Goal: Task Accomplishment & Management: Complete application form

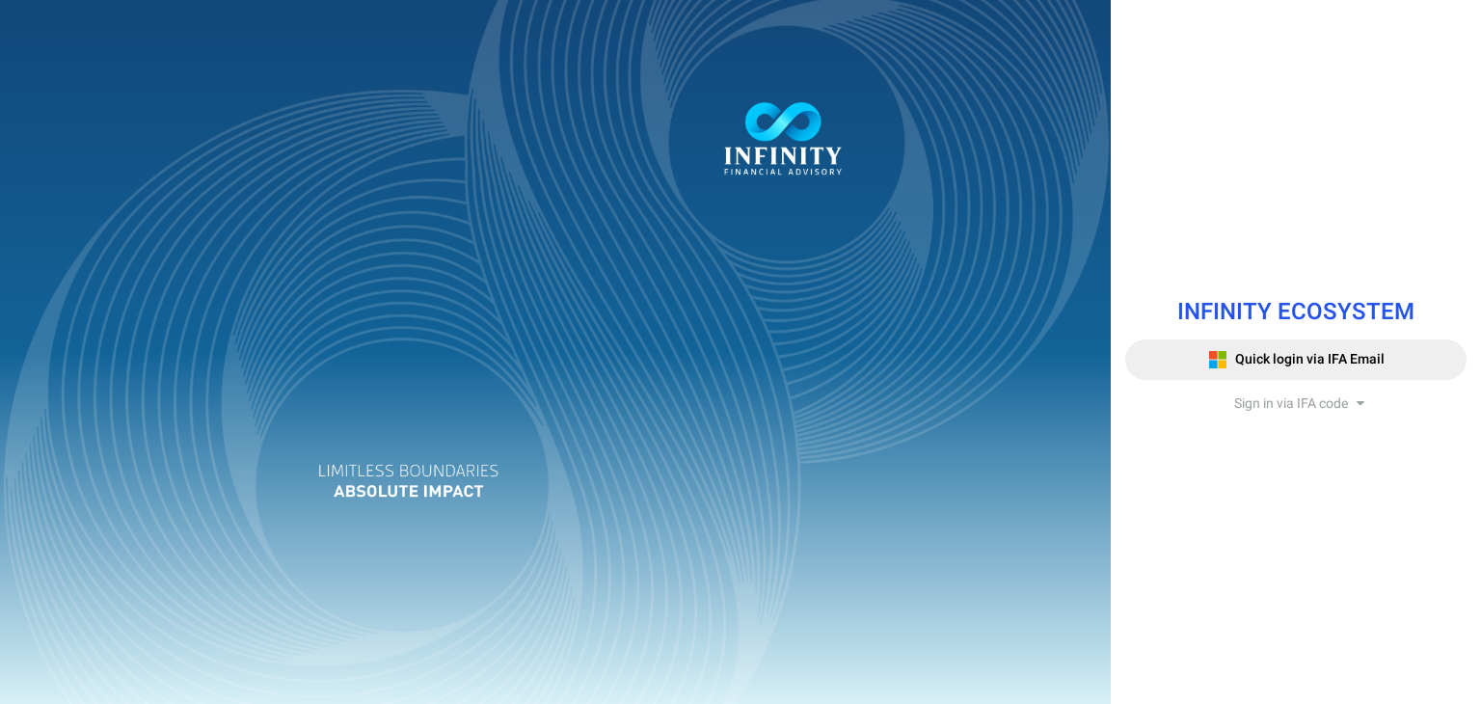
click at [1277, 410] on span "Sign in via IFA code" at bounding box center [1291, 403] width 114 height 20
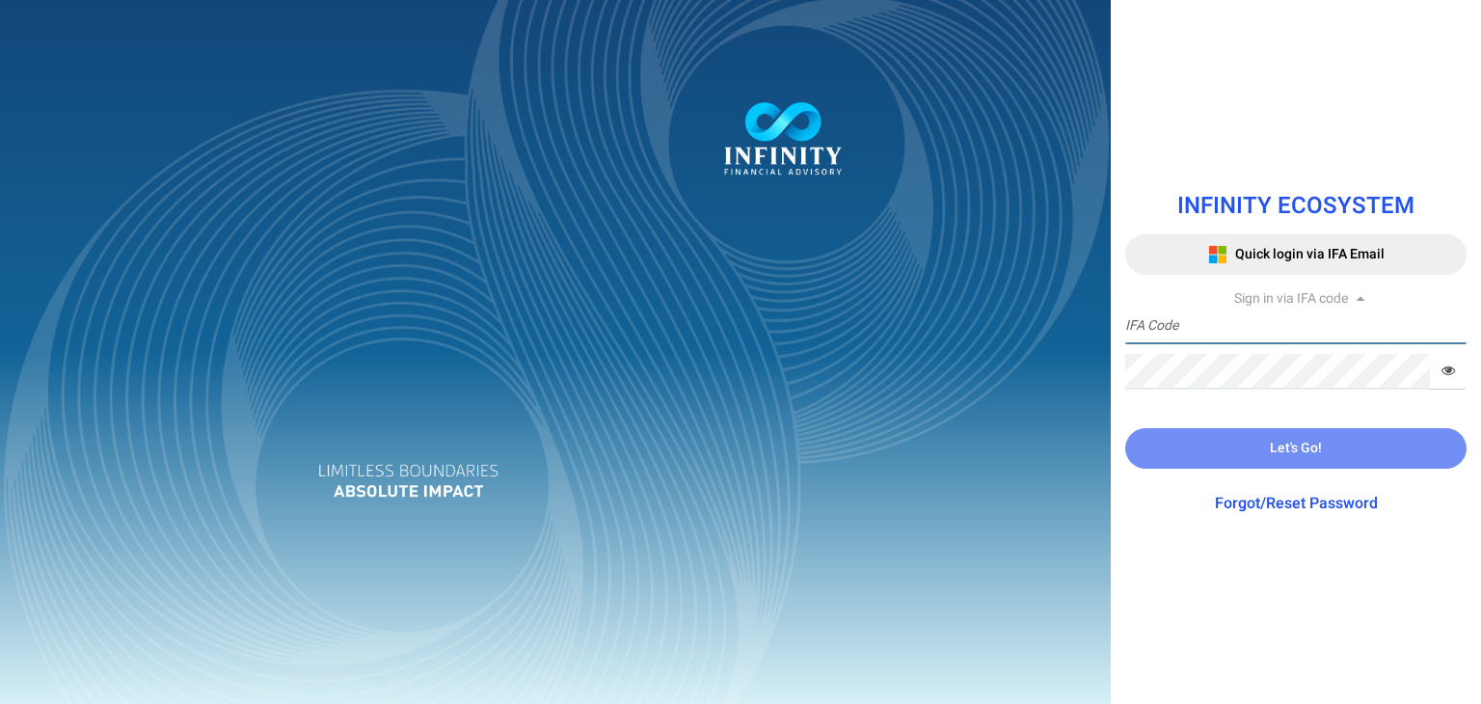
click at [1253, 313] on input "text" at bounding box center [1295, 327] width 341 height 36
paste input "TESTING@123"
type input "TESTING@123"
drag, startPoint x: 1237, startPoint y: 329, endPoint x: 1051, endPoint y: 324, distance: 186.1
click at [1051, 324] on div "INFINITY ECOSYSTEM Quick login via IFA Email Sign in via IFA code TESTING@123 I…" at bounding box center [740, 352] width 1481 height 704
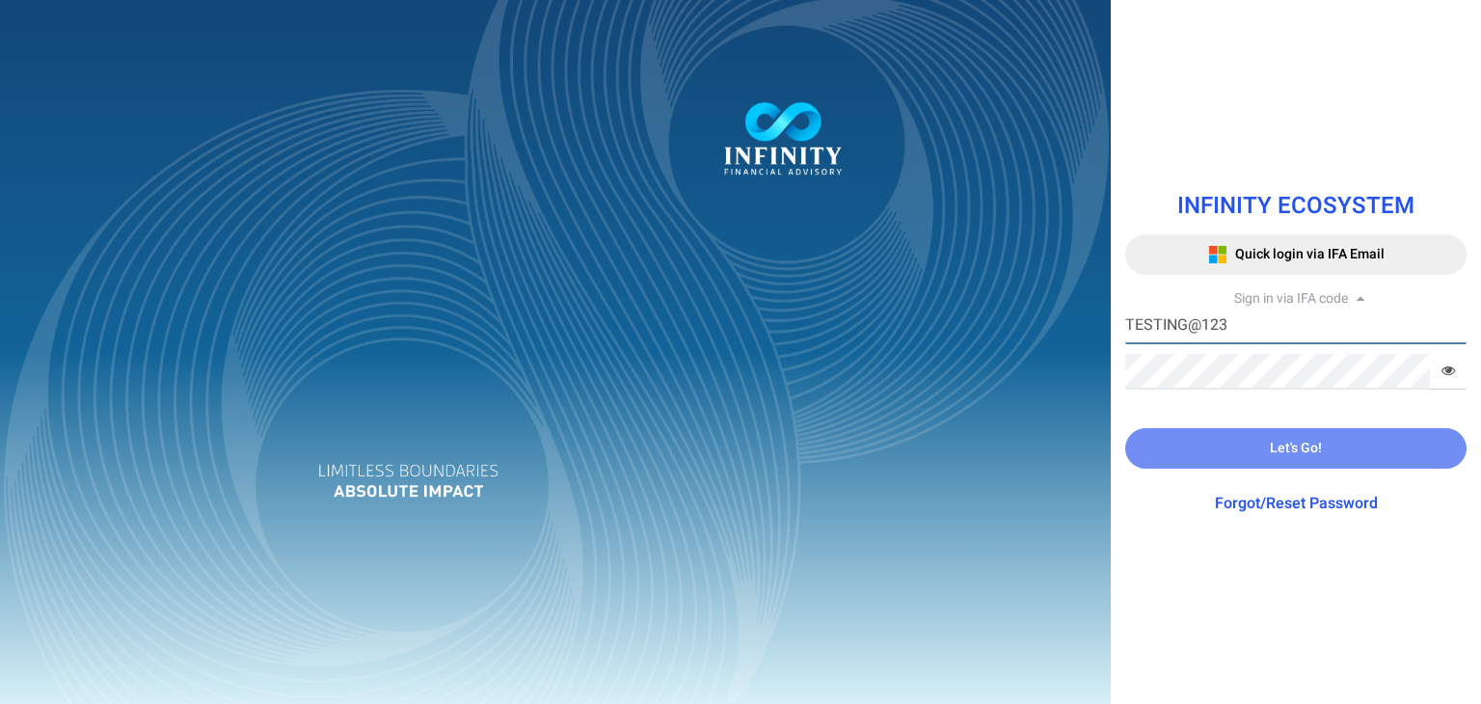
drag, startPoint x: 1230, startPoint y: 329, endPoint x: 1050, endPoint y: 321, distance: 180.5
click at [1050, 321] on div "INFINITY ECOSYSTEM Quick login via IFA Email Sign in via IFA code TESTING@123 I…" at bounding box center [740, 352] width 1481 height 704
type input "T"
click at [1196, 325] on input "text" at bounding box center [1295, 327] width 341 height 36
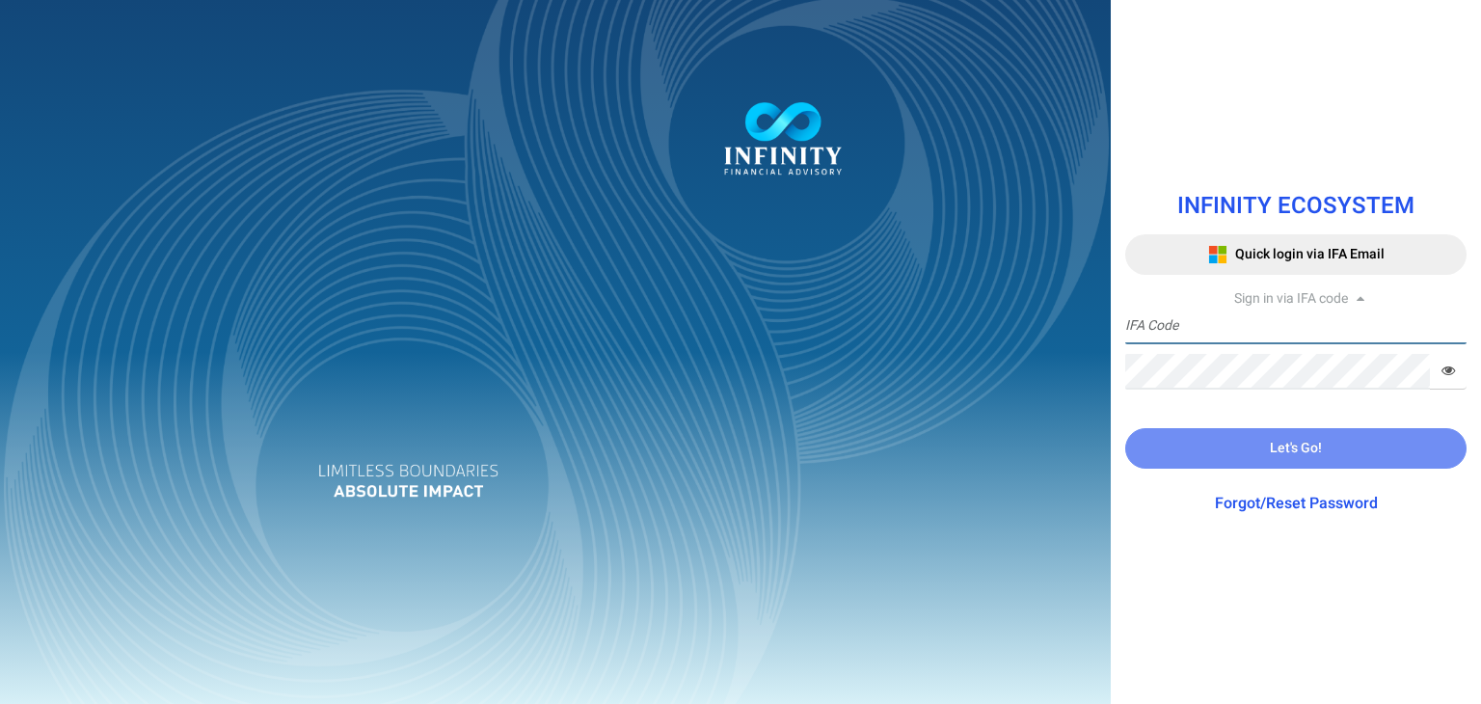
click at [1192, 329] on input "text" at bounding box center [1295, 327] width 341 height 36
paste input "ADMINTRIAL"
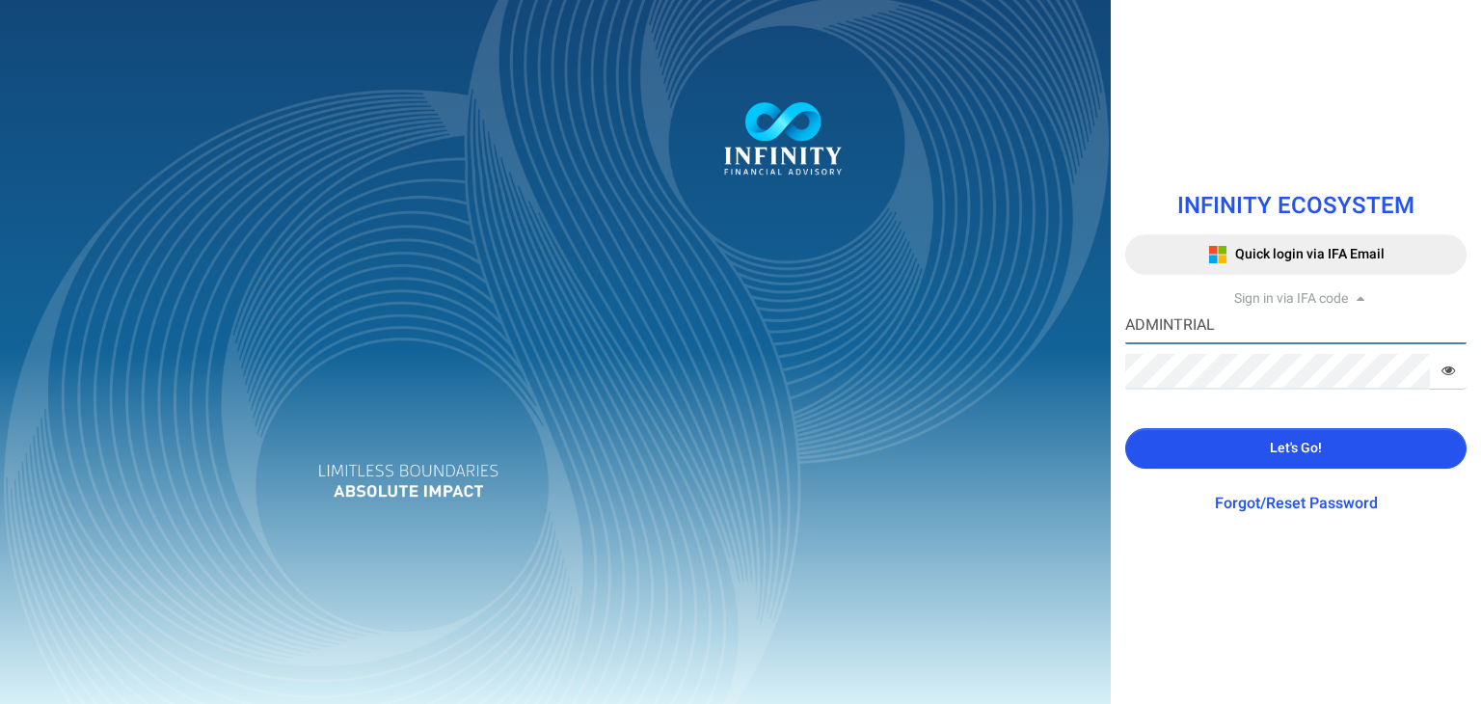
type input "ADMINTRIAL"
click at [1233, 437] on button "Let's Go!" at bounding box center [1295, 448] width 341 height 40
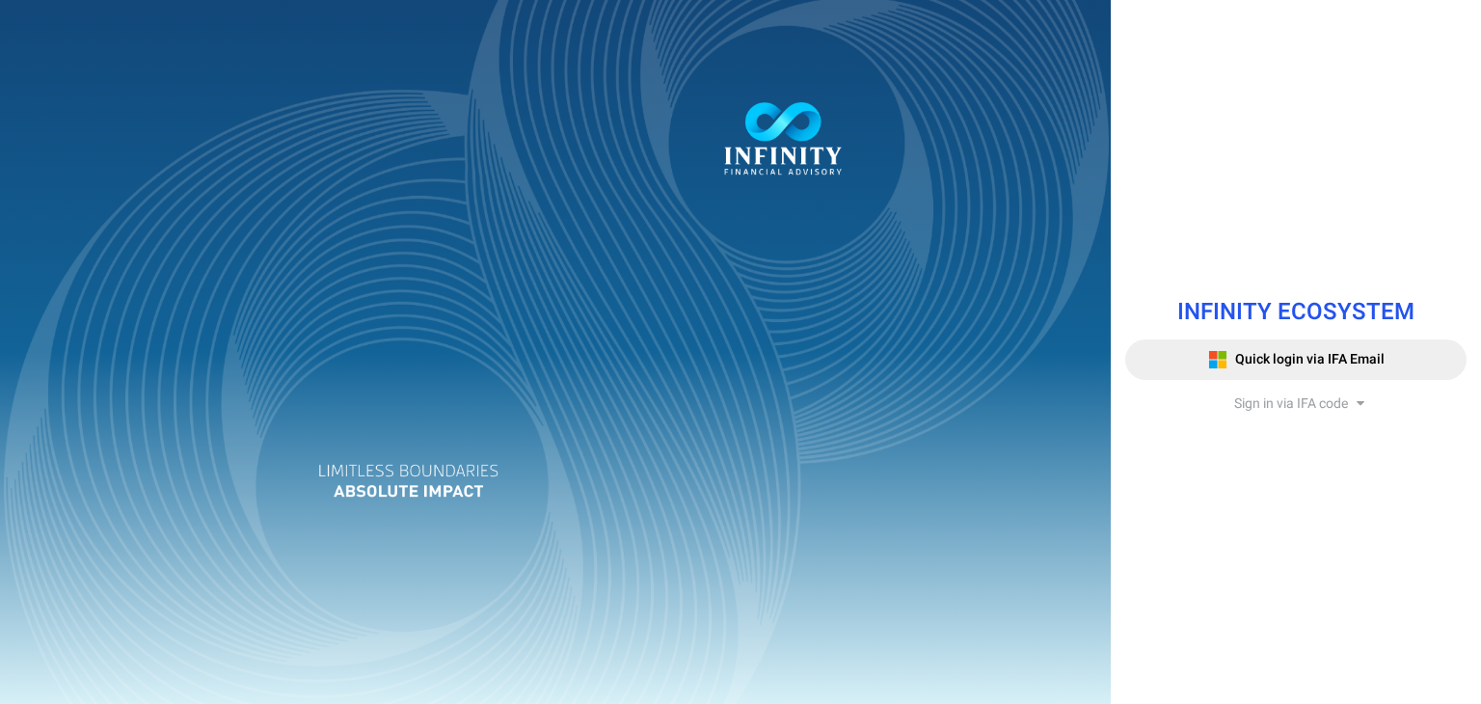
click at [1286, 404] on span "Sign in via IFA code" at bounding box center [1291, 403] width 114 height 20
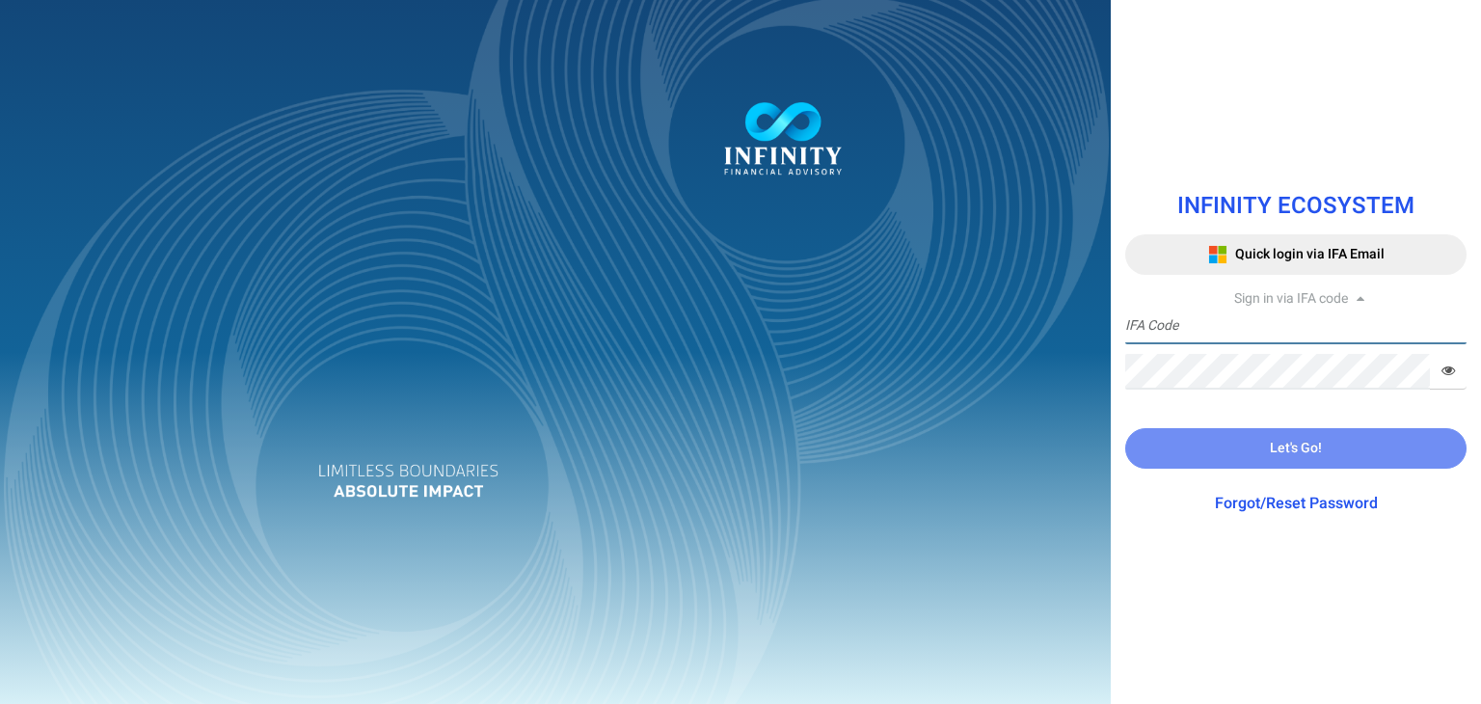
click at [1224, 324] on input "text" at bounding box center [1295, 327] width 341 height 36
paste input "IFA0146"
type input "IFA0146"
